Goal: Information Seeking & Learning: Find contact information

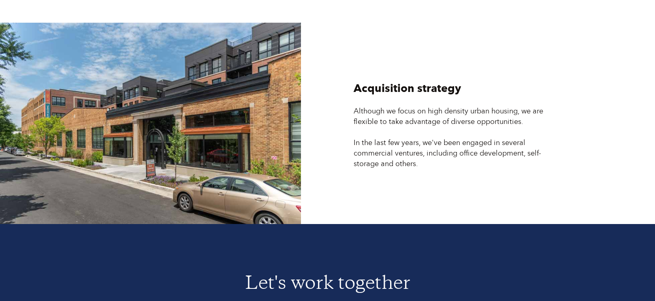
scroll to position [2173, 0]
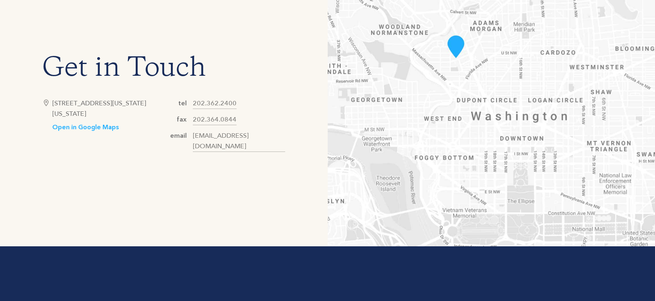
scroll to position [446, 0]
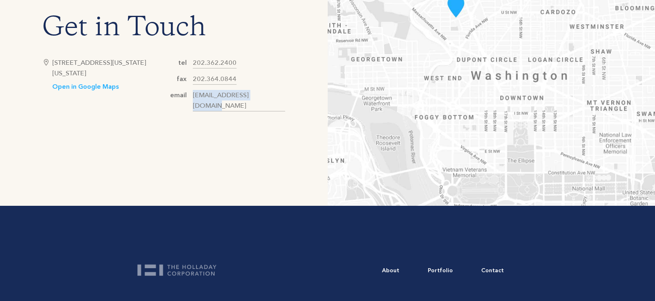
drag, startPoint x: 269, startPoint y: 101, endPoint x: 189, endPoint y: 107, distance: 80.0
click at [189, 107] on div "Get in Touch [STREET_ADDRESS][US_STATE][US_STATE] Open in Google Maps tel [PHON…" at bounding box center [164, 64] width 328 height 284
copy div "[EMAIL_ADDRESS][DOMAIN_NAME]"
click at [85, 33] on h1 "Get in Touch" at bounding box center [163, 29] width 243 height 24
click at [74, 9] on div "Get in Touch [STREET_ADDRESS][US_STATE][US_STATE] Open in Google Maps tel [PHON…" at bounding box center [164, 64] width 328 height 284
